Goal: Check status

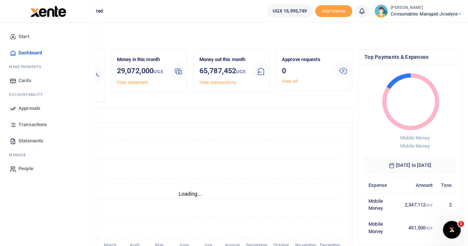
click at [27, 106] on span "Approvals" at bounding box center [29, 108] width 22 height 7
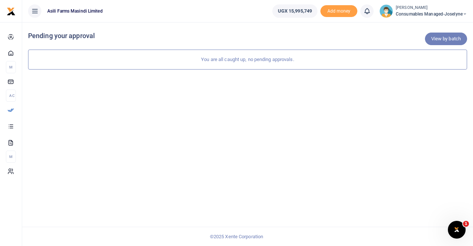
click at [447, 37] on link "View by batch" at bounding box center [446, 39] width 42 height 13
click at [260, 70] on div "View by batch Pending your approval You are all caught up, no pending approvals." at bounding box center [247, 134] width 451 height 224
click at [438, 41] on div at bounding box center [236, 123] width 473 height 246
click at [297, 65] on div "You are all caught up, no pending approvals." at bounding box center [247, 60] width 439 height 20
click at [227, 62] on div "You are all caught up, no pending approvals." at bounding box center [247, 60] width 439 height 20
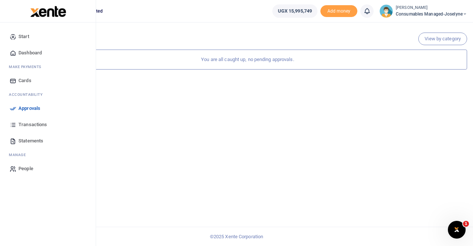
click at [34, 111] on span "Approvals" at bounding box center [29, 108] width 22 height 7
click at [37, 105] on span "Approvals" at bounding box center [29, 108] width 22 height 7
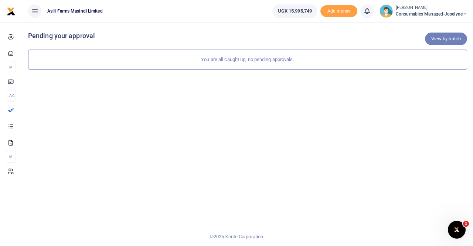
click at [447, 43] on link "View by batch" at bounding box center [446, 39] width 42 height 13
